Goal: Transaction & Acquisition: Book appointment/travel/reservation

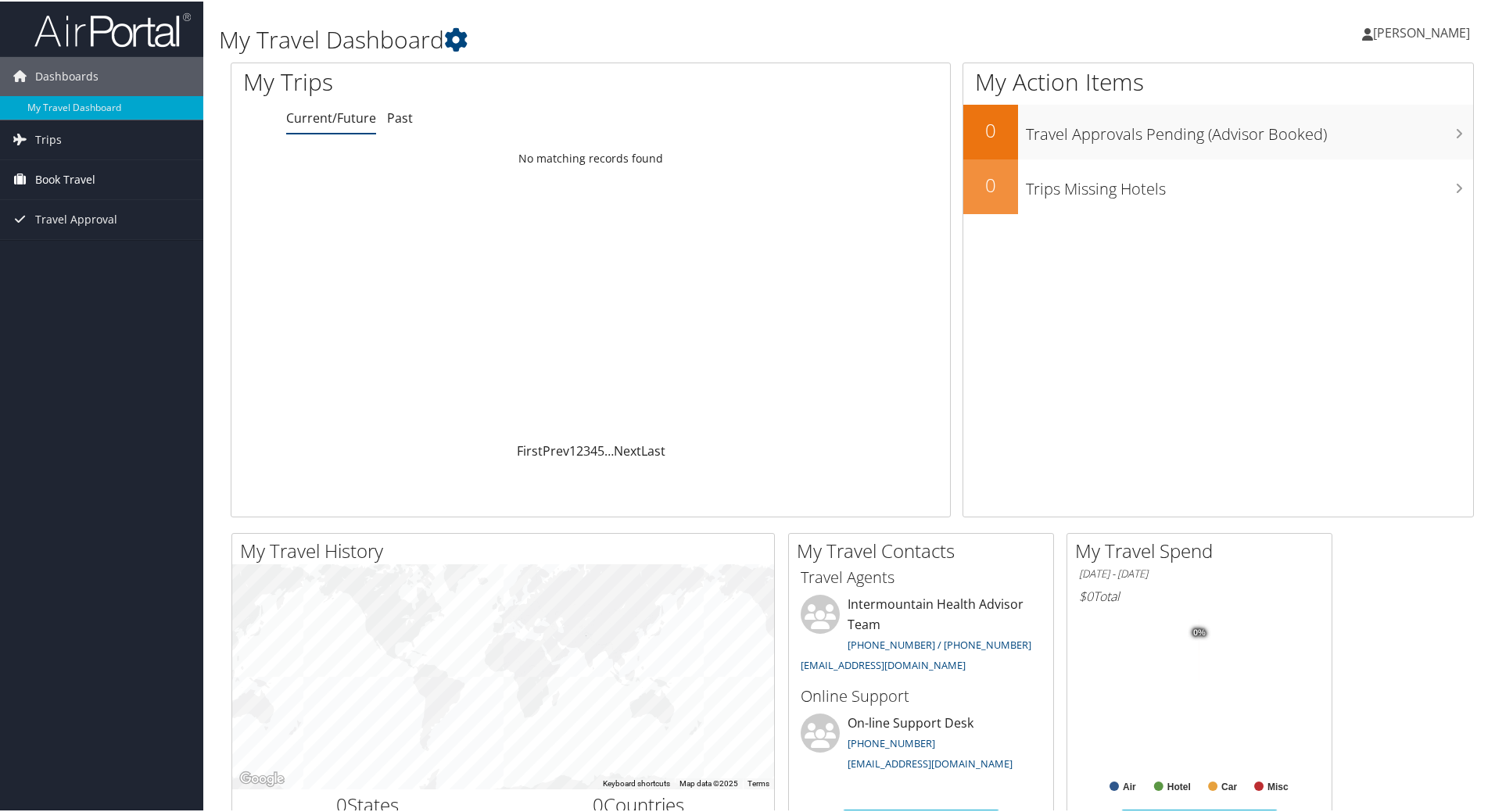
click at [77, 172] on span "Book Travel" at bounding box center [65, 178] width 61 height 39
click at [22, 135] on icon at bounding box center [19, 137] width 23 height 23
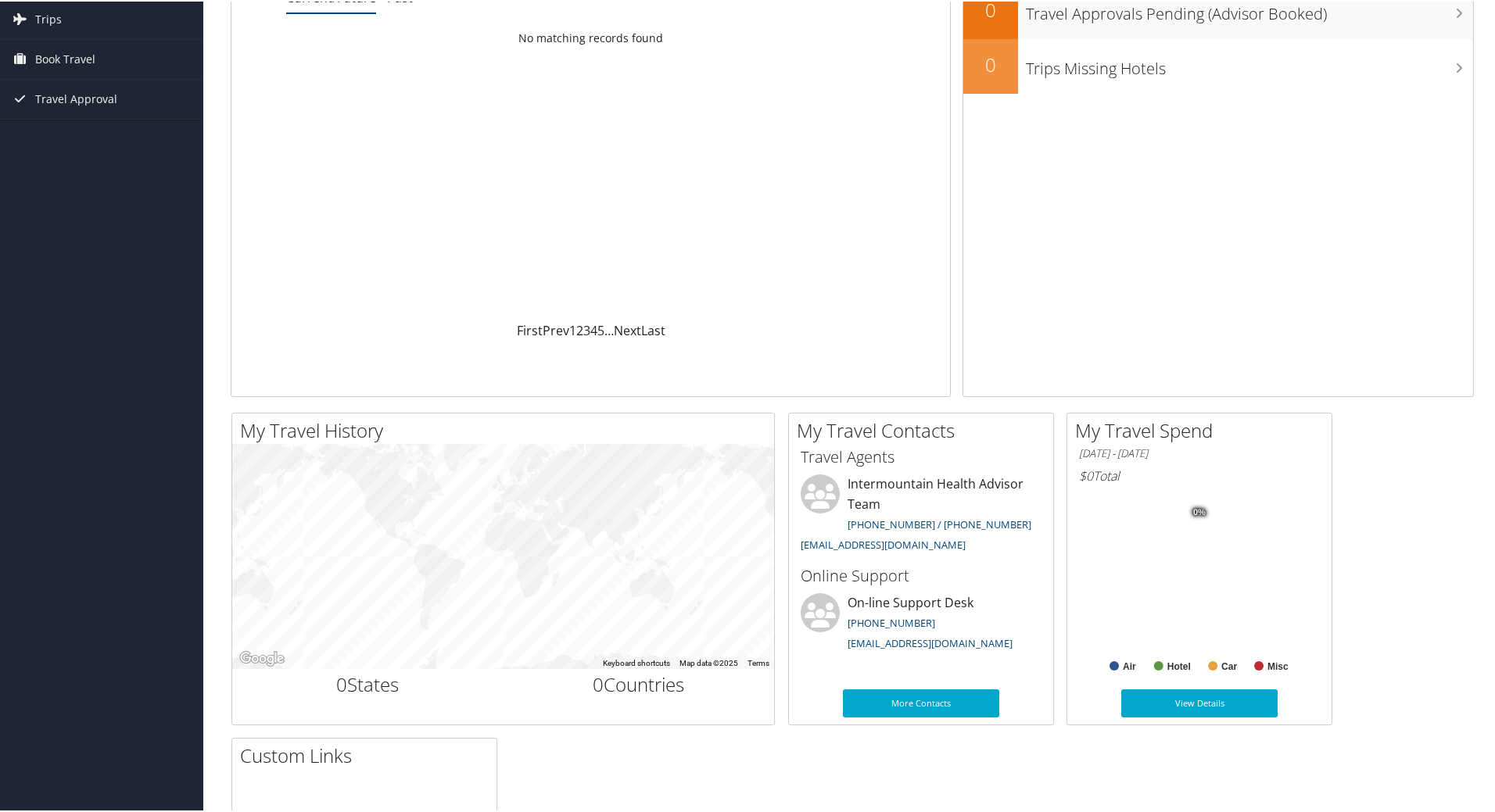
scroll to position [234, 0]
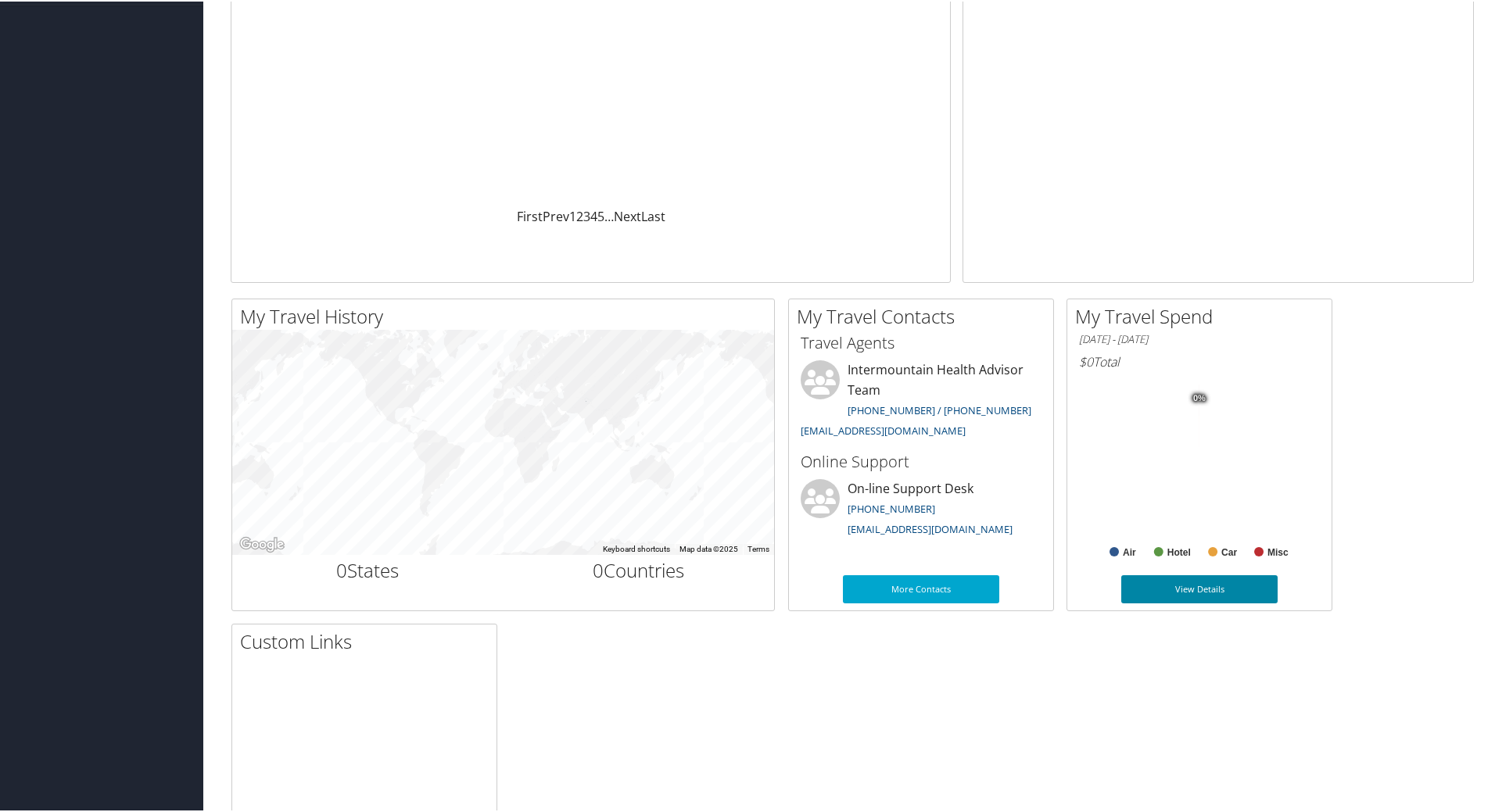
click at [1219, 590] on link "View Details" at bounding box center [1199, 587] width 157 height 28
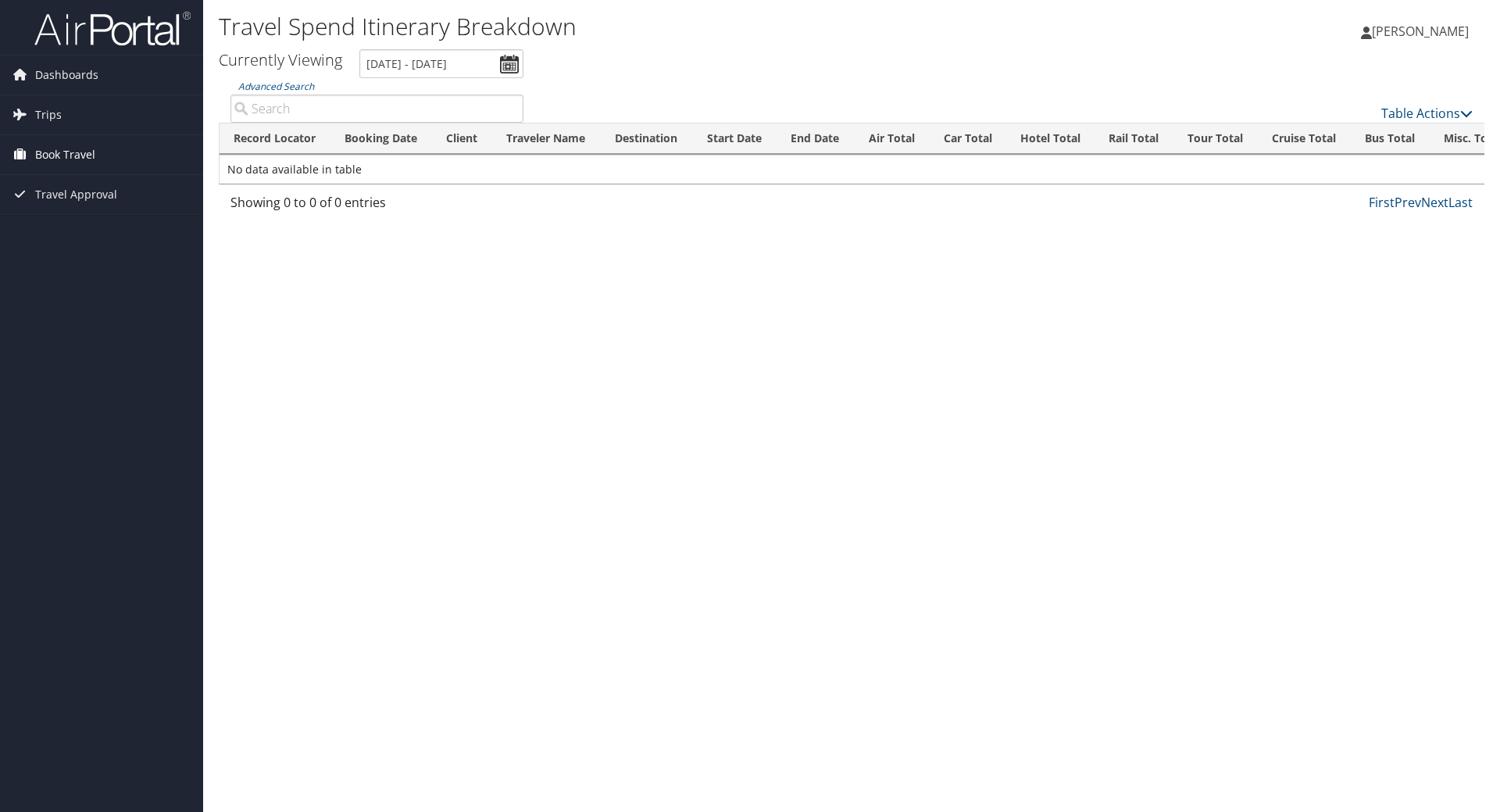
click at [79, 148] on span "Book Travel" at bounding box center [65, 155] width 61 height 39
click at [95, 234] on link "Book/Manage Online Trips" at bounding box center [101, 233] width 203 height 23
